Goal: Find specific page/section: Find specific page/section

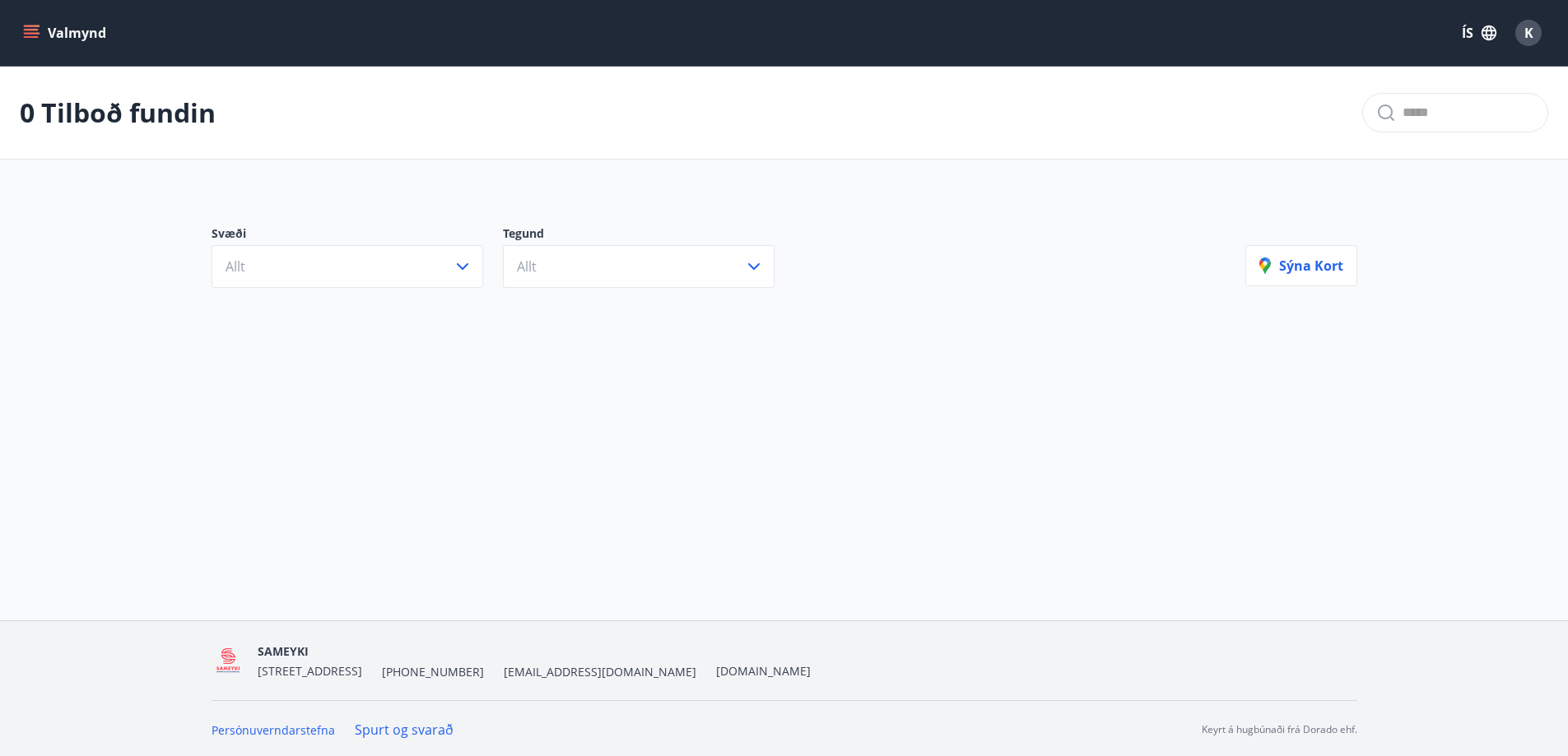
click at [1145, 26] on div "Valmynd ÍS K" at bounding box center [784, 33] width 1529 height 40
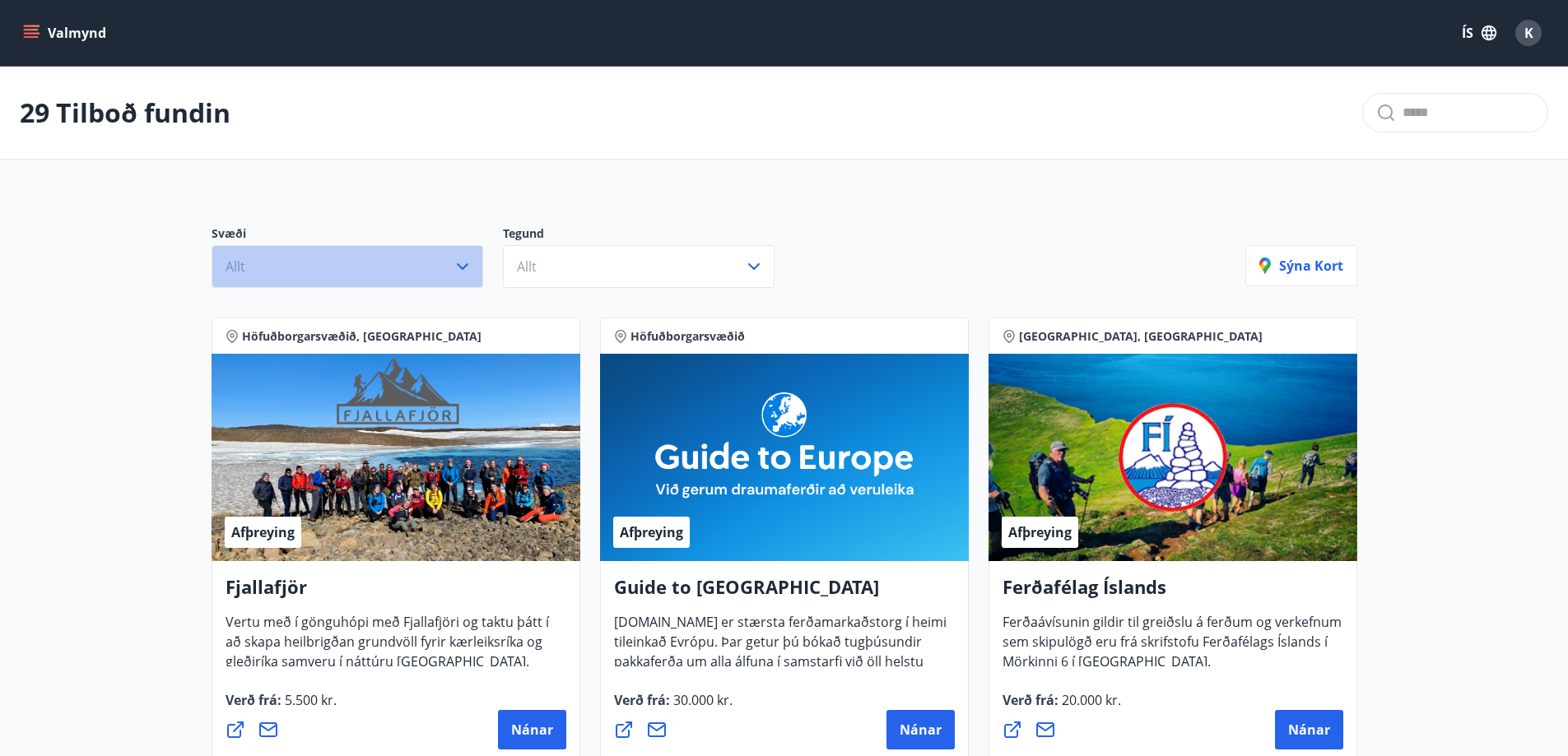
click at [467, 261] on icon "button" at bounding box center [463, 266] width 20 height 20
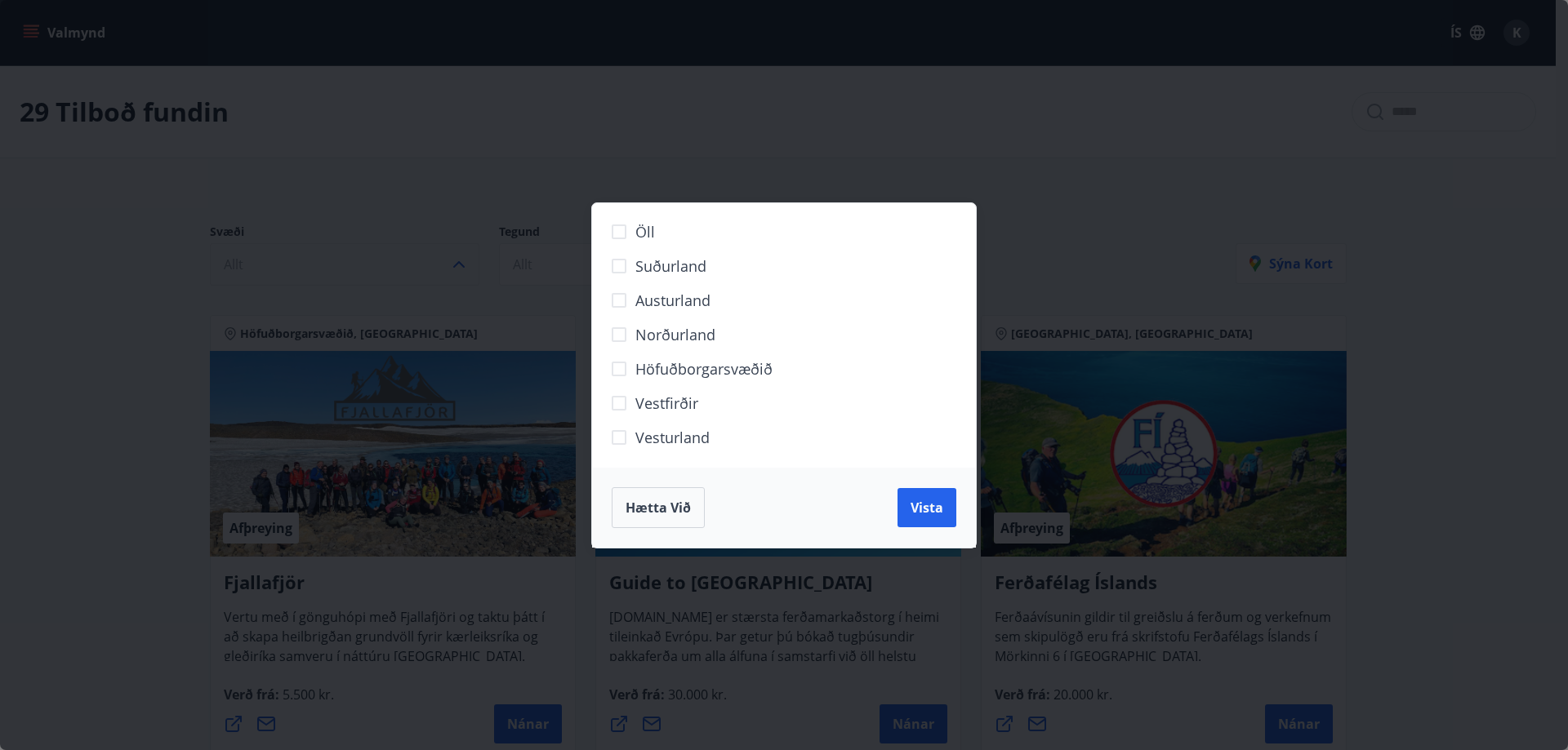
click at [948, 129] on div "Öll Suðurland Austurland Norðurland Höfuðborgarsvæðið Vestfirðir Vesturland Hæt…" at bounding box center [784, 375] width 1568 height 750
